Goal: Information Seeking & Learning: Learn about a topic

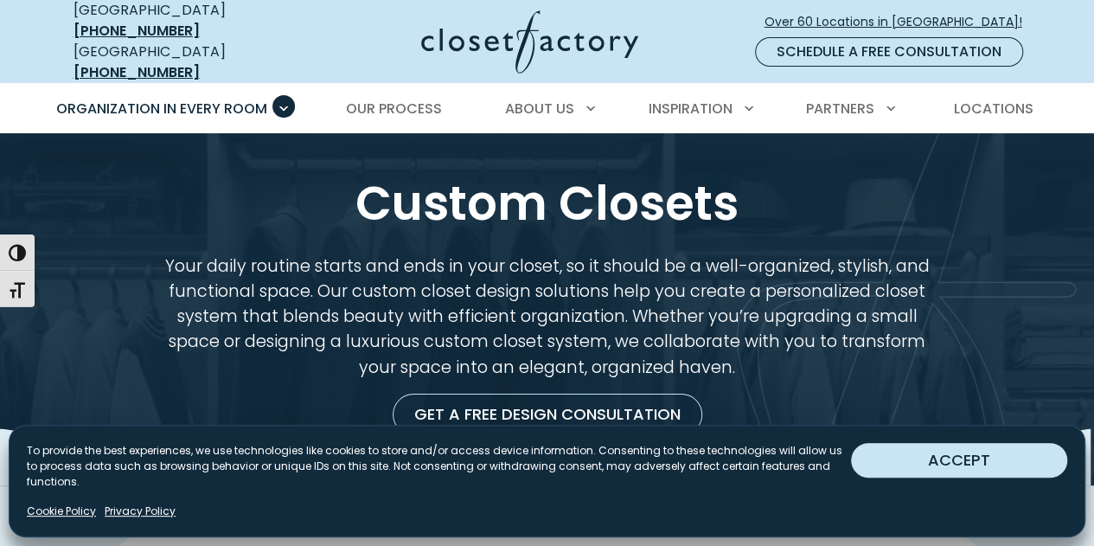
click at [927, 473] on button "ACCEPT" at bounding box center [959, 460] width 216 height 35
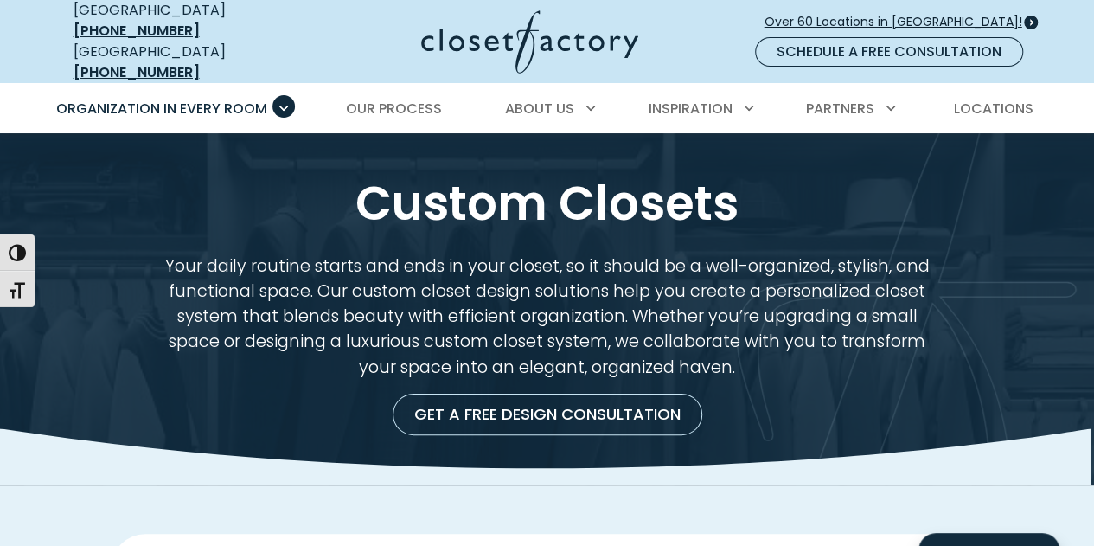
click at [856, 13] on span "Over 60 Locations in [GEOGRAPHIC_DATA]!" at bounding box center [901, 22] width 272 height 18
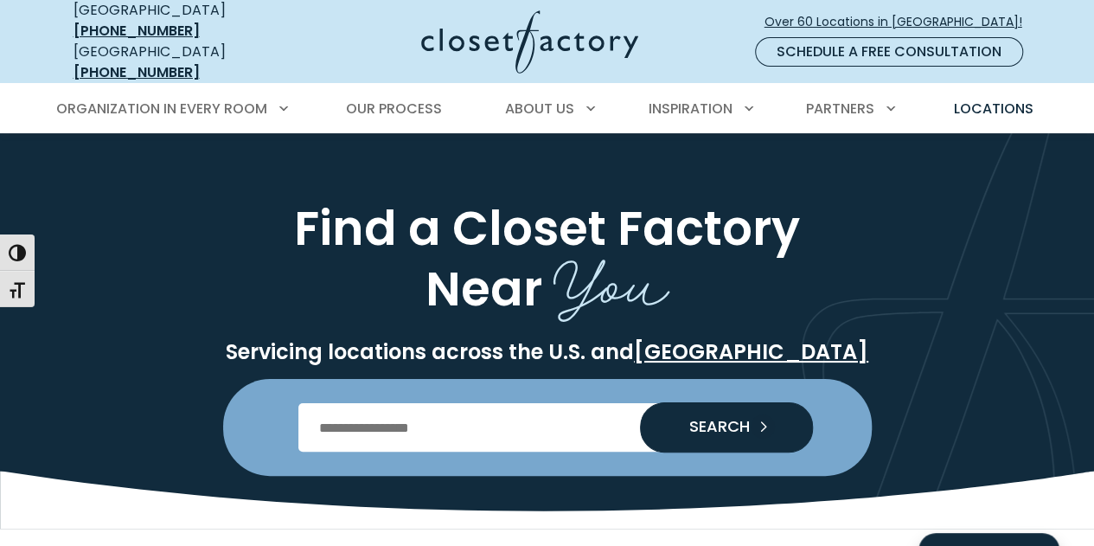
click at [398, 416] on input "Enter Postal Code" at bounding box center [546, 427] width 497 height 48
type input "*****"
click at [640, 402] on button "SEARCH" at bounding box center [726, 427] width 173 height 50
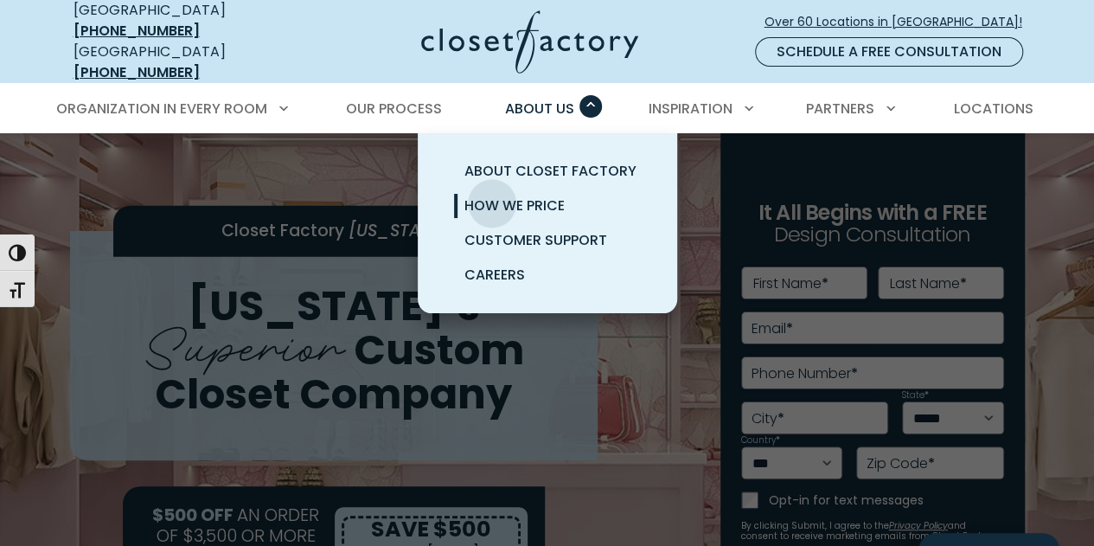
click at [492, 195] on span "How We Price" at bounding box center [515, 205] width 100 height 20
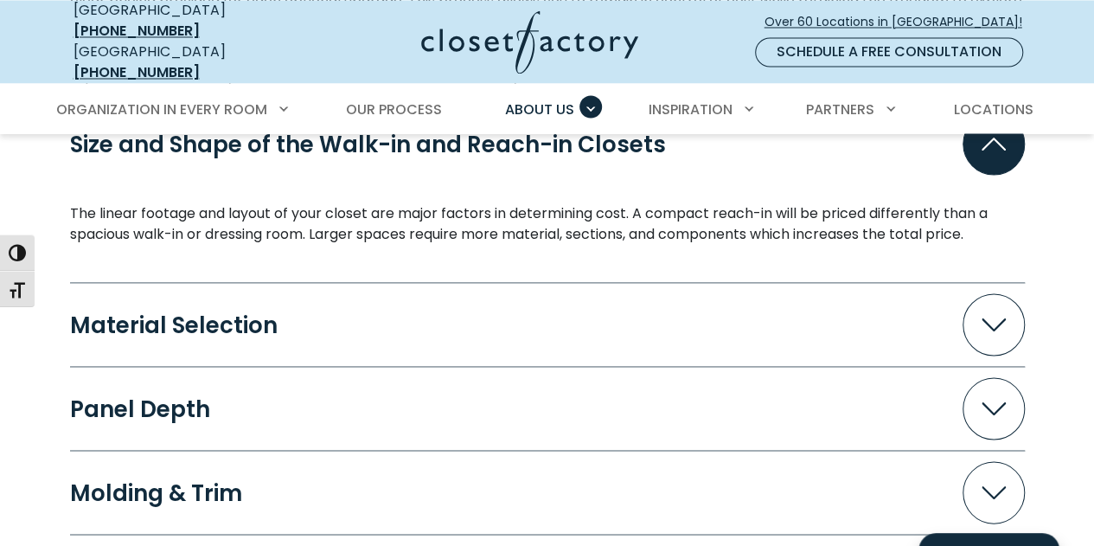
scroll to position [1555, 0]
click at [997, 317] on icon "Accordion" at bounding box center [994, 323] width 24 height 13
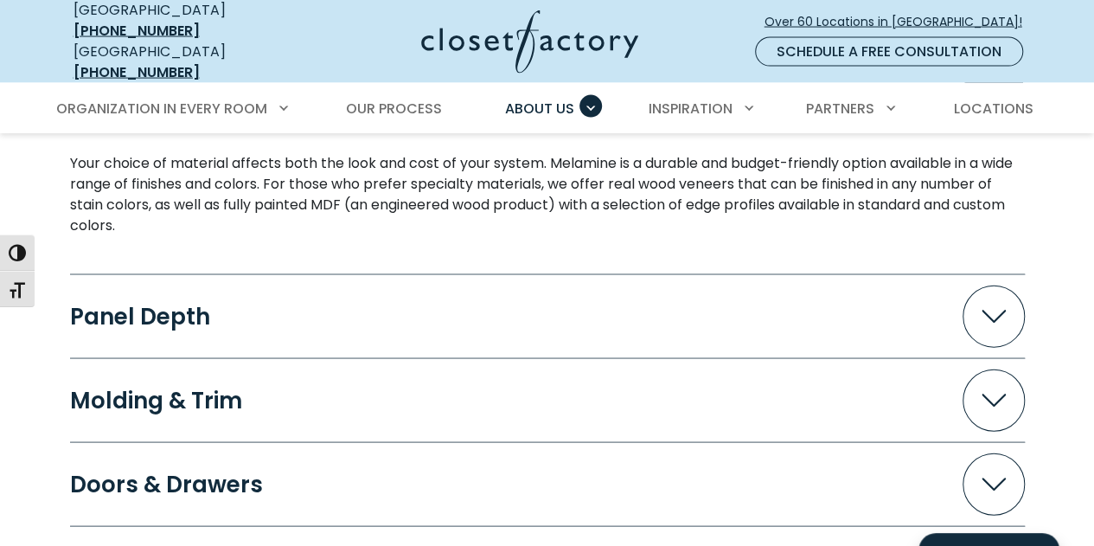
scroll to position [1785, 0]
click at [984, 310] on icon "Accordion" at bounding box center [994, 316] width 24 height 13
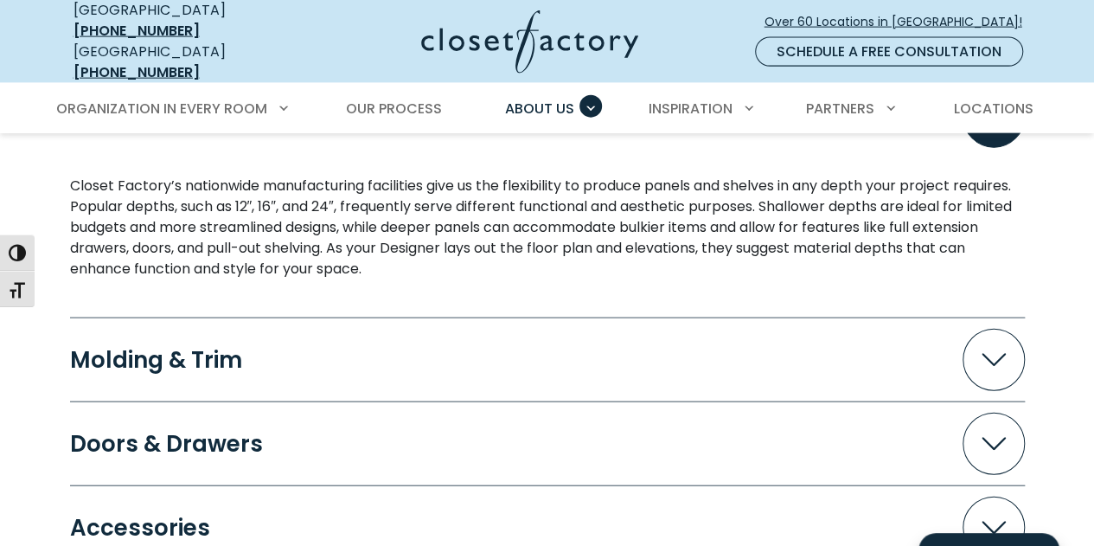
scroll to position [1987, 0]
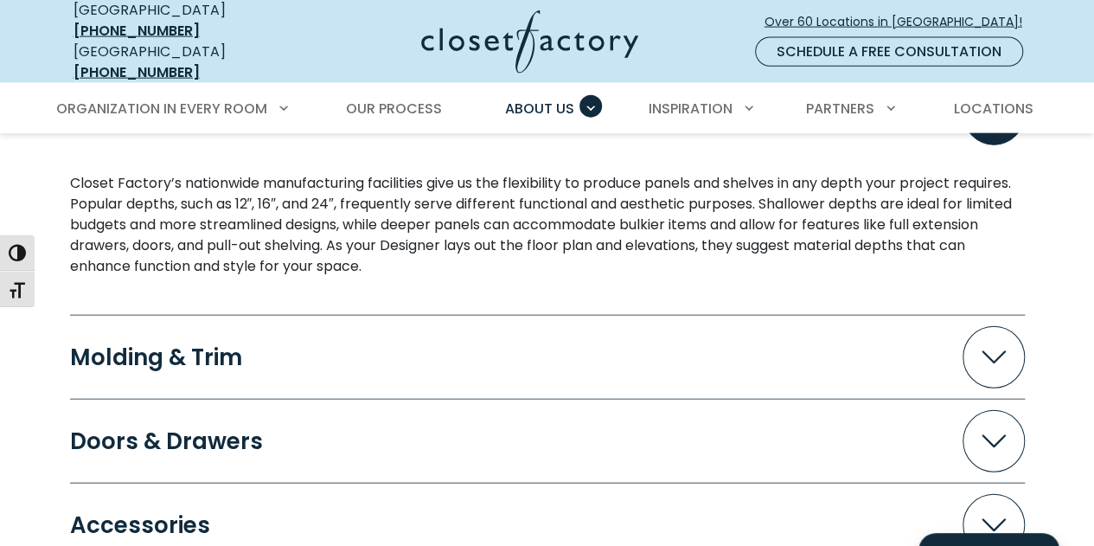
click at [997, 351] on icon "Accordion" at bounding box center [994, 357] width 24 height 13
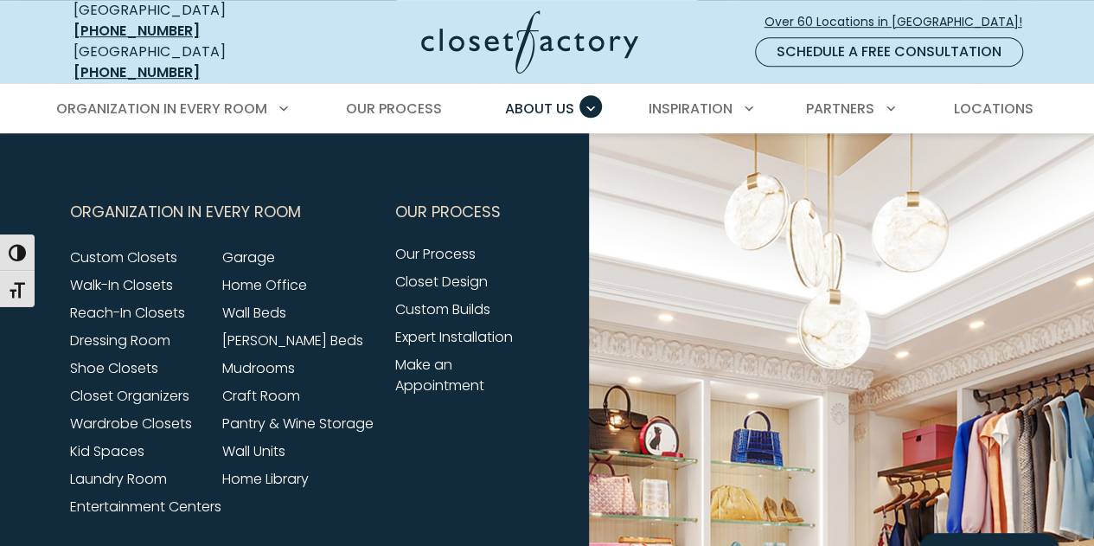
scroll to position [3810, 0]
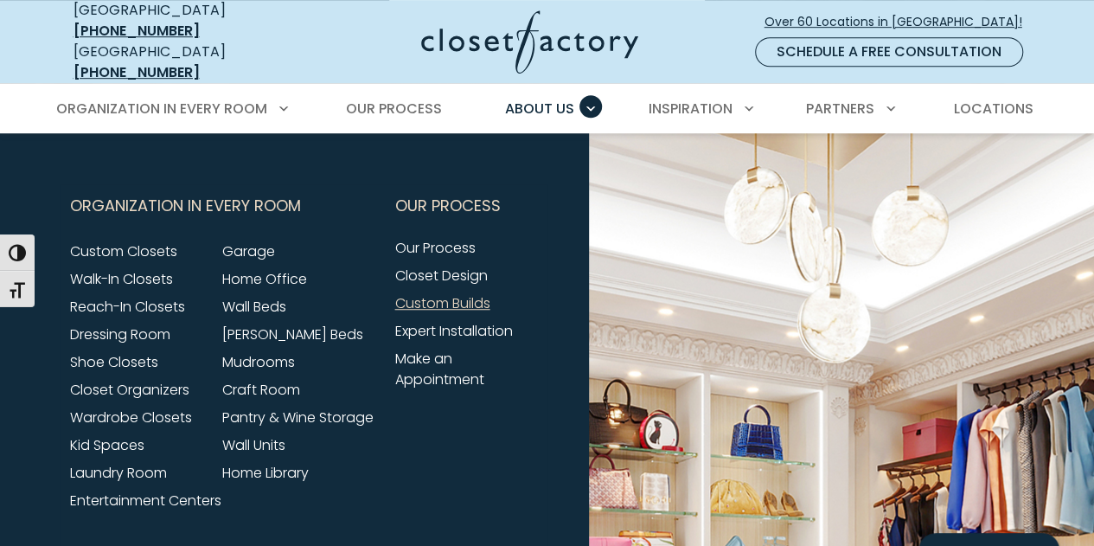
click at [460, 293] on link "Custom Builds" at bounding box center [442, 303] width 95 height 20
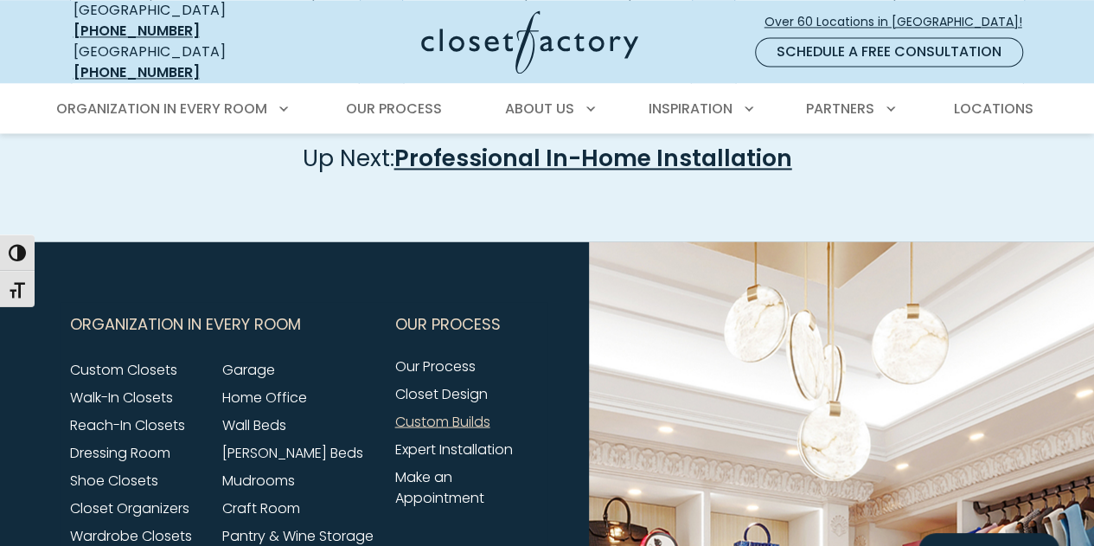
scroll to position [1343, 0]
click at [91, 358] on link "Custom Closets" at bounding box center [123, 368] width 107 height 20
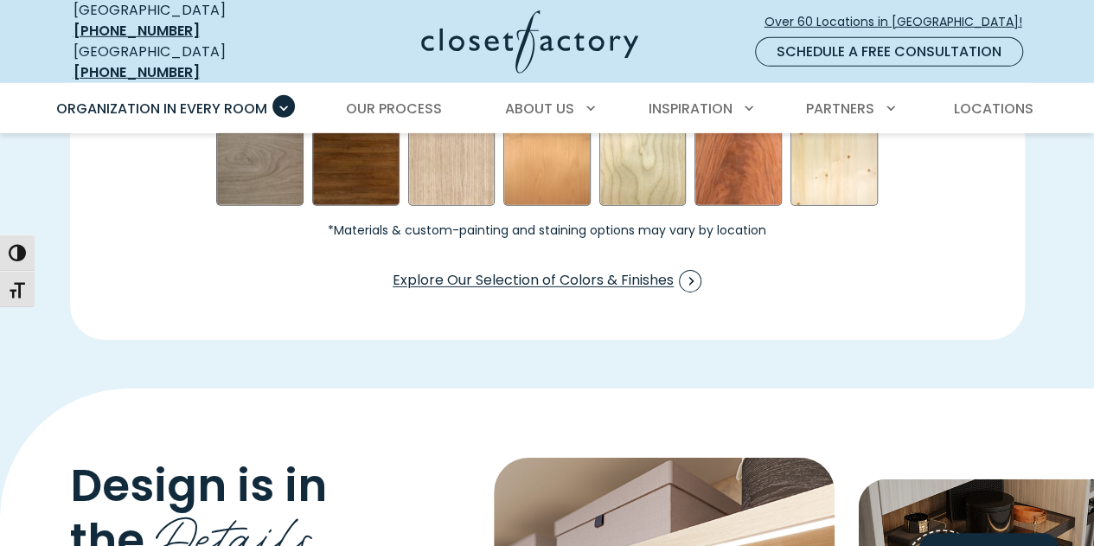
scroll to position [2666, 0]
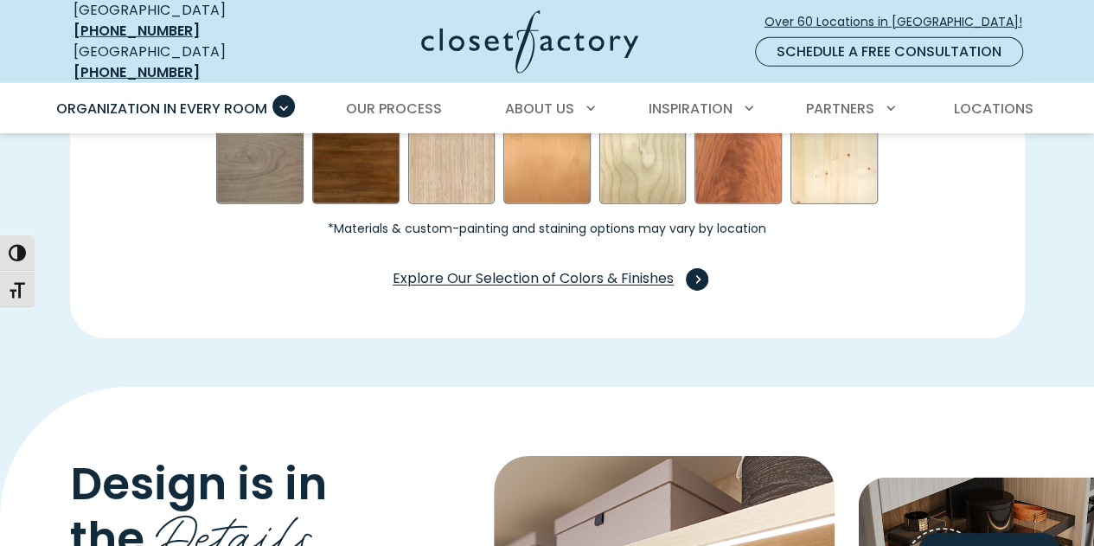
click at [548, 268] on span "Explore Our Selection of Colors & Finishes" at bounding box center [547, 279] width 309 height 22
